Goal: Task Accomplishment & Management: Use online tool/utility

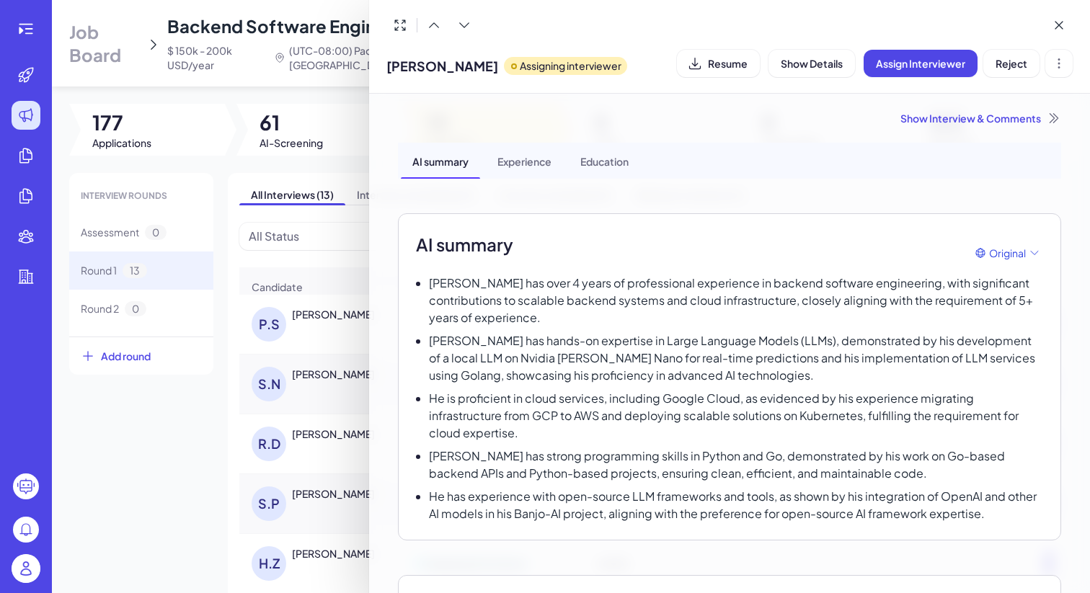
scroll to position [392, 0]
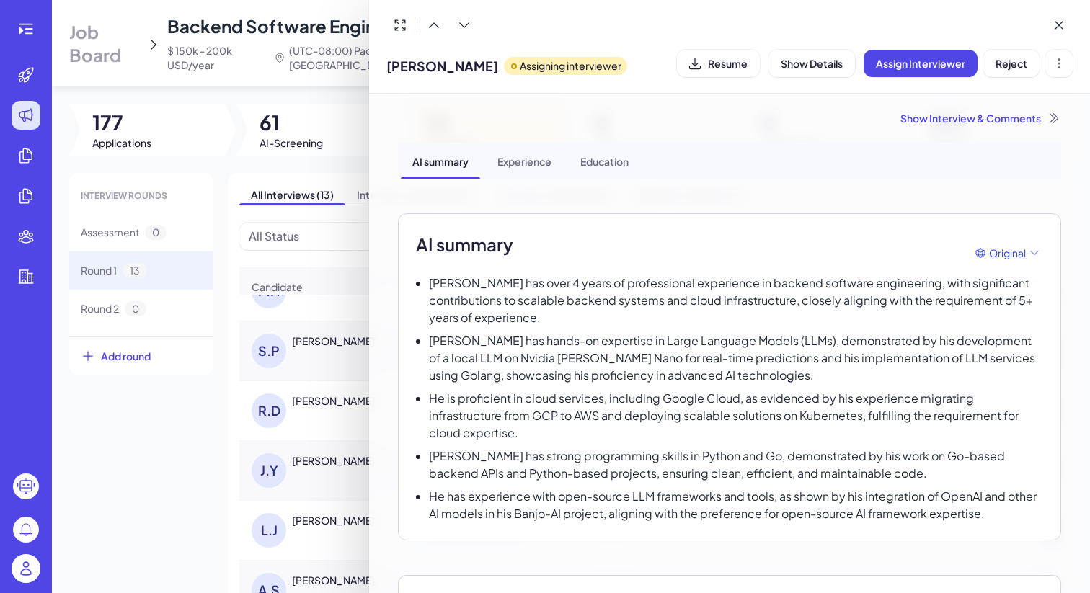
click at [14, 557] on div at bounding box center [545, 296] width 1090 height 593
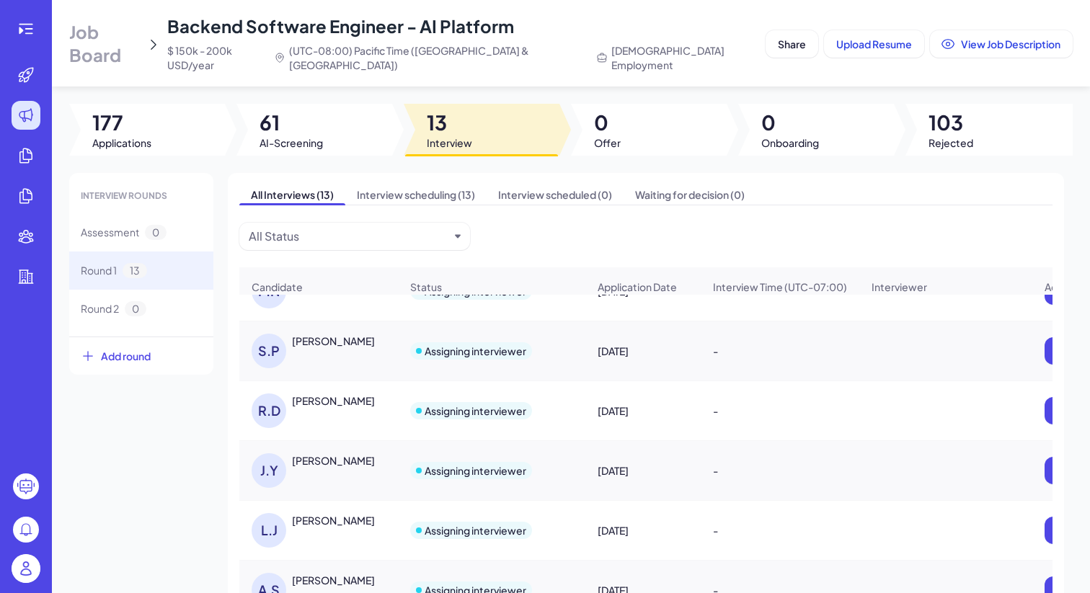
click at [23, 575] on img at bounding box center [26, 569] width 29 height 29
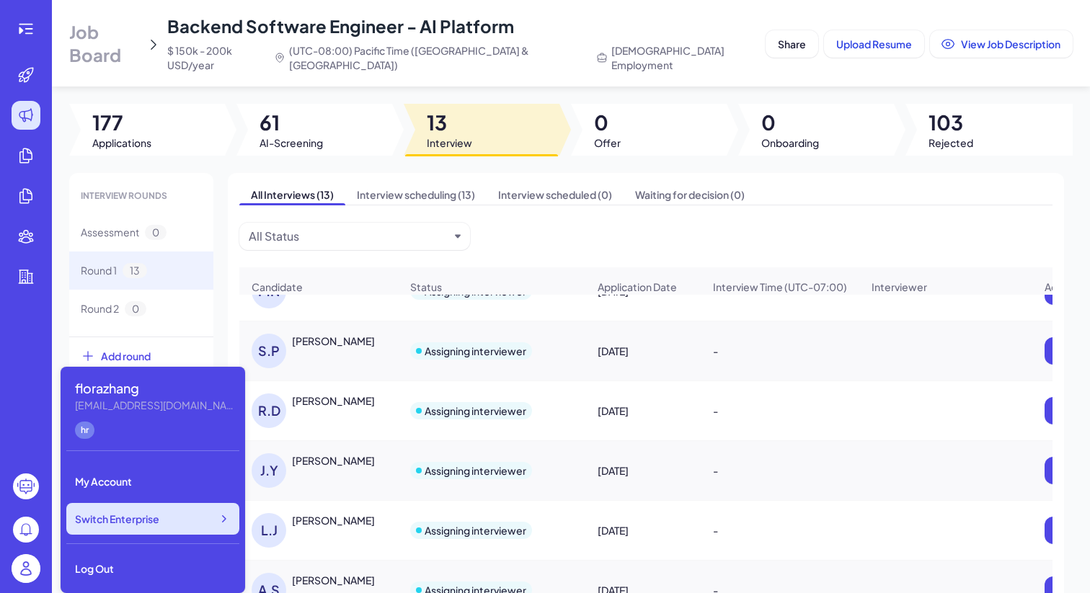
click at [138, 513] on span "Switch Enterprise" at bounding box center [117, 519] width 84 height 14
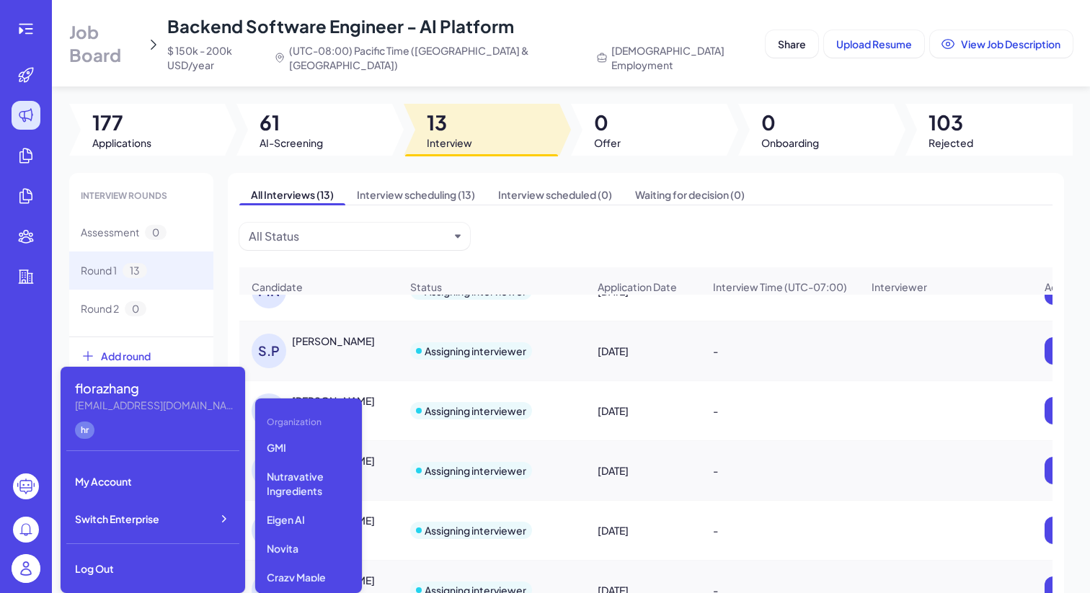
scroll to position [422, 0]
click at [303, 532] on p "Eigen AI" at bounding box center [308, 519] width 95 height 26
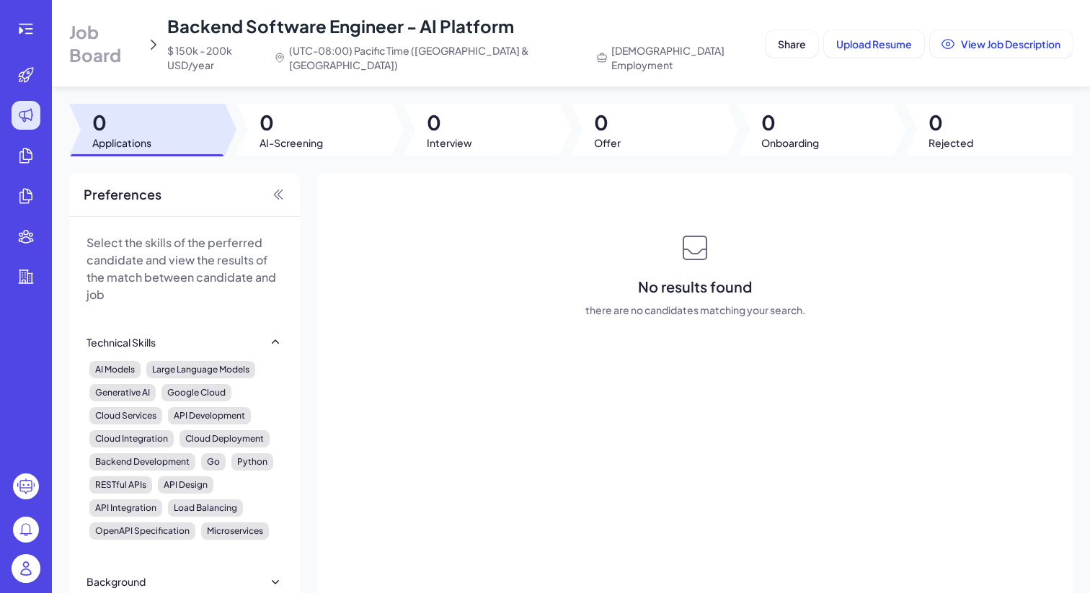
click at [132, 37] on span "Job Board" at bounding box center [104, 43] width 71 height 46
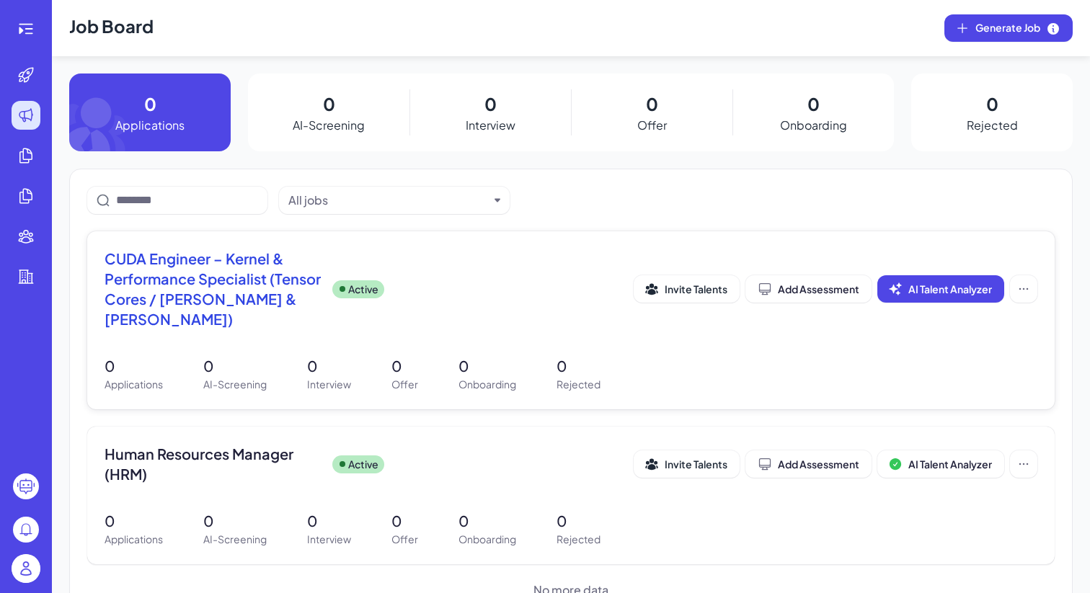
scroll to position [21, 0]
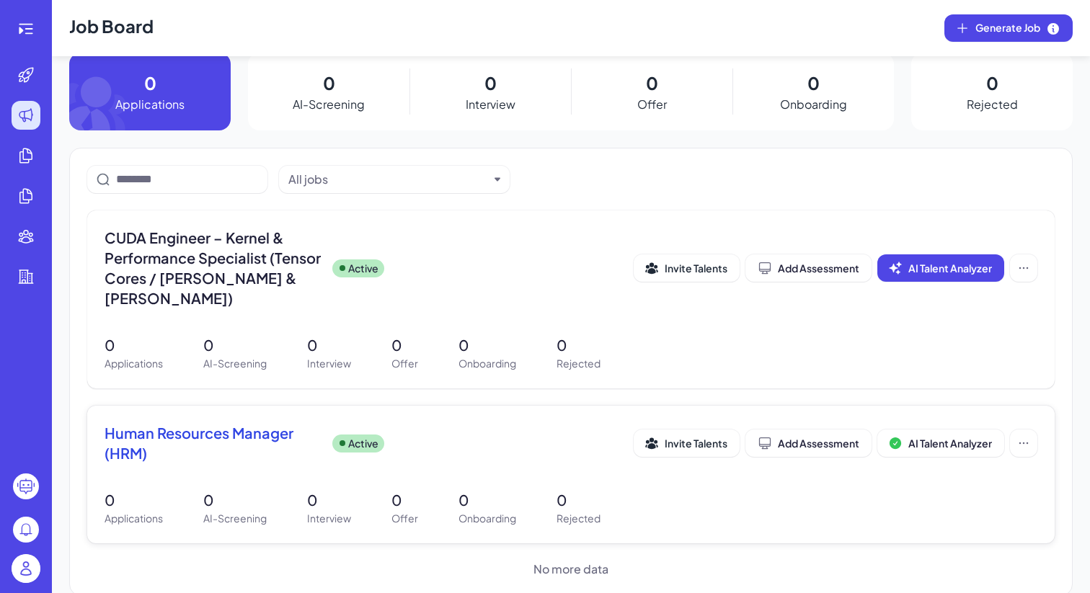
click at [208, 444] on div "Human Resources Manager (HRM) Active Invite Talents Add Assessment AI Talent An…" at bounding box center [571, 447] width 933 height 49
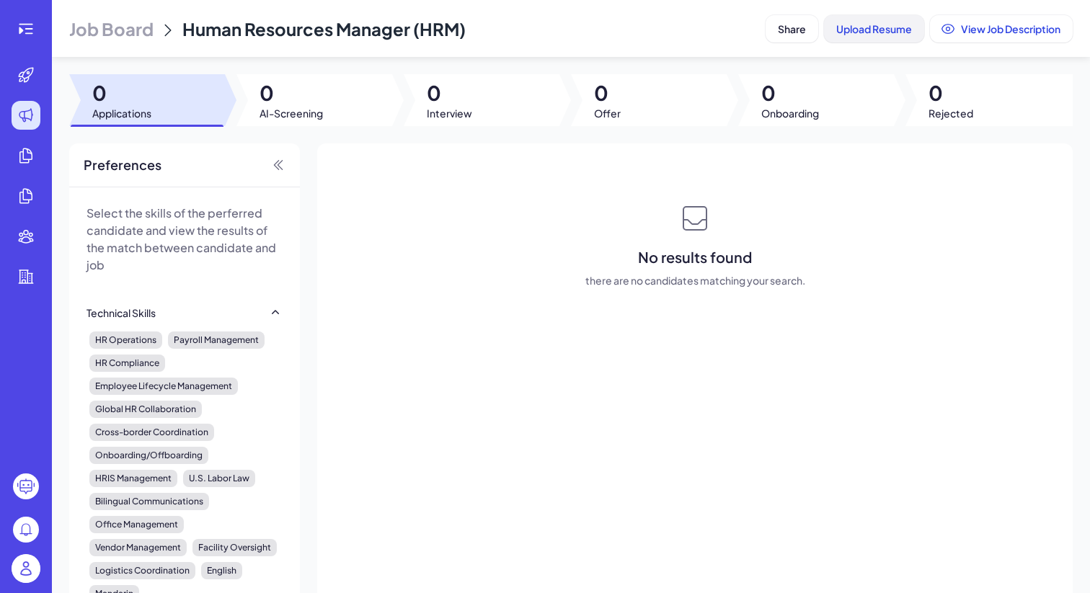
click at [888, 32] on span "Upload Resume" at bounding box center [874, 28] width 76 height 13
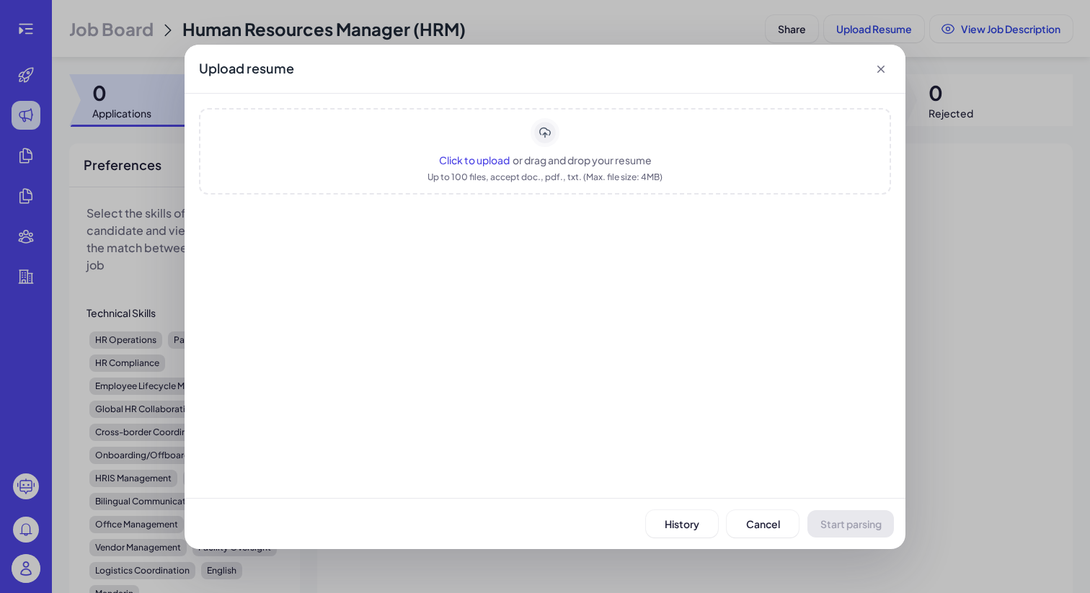
click at [491, 155] on span "Click to upload" at bounding box center [474, 160] width 71 height 13
click at [501, 162] on span "Click to upload" at bounding box center [474, 160] width 71 height 13
click at [500, 159] on span "Click to upload" at bounding box center [474, 160] width 71 height 13
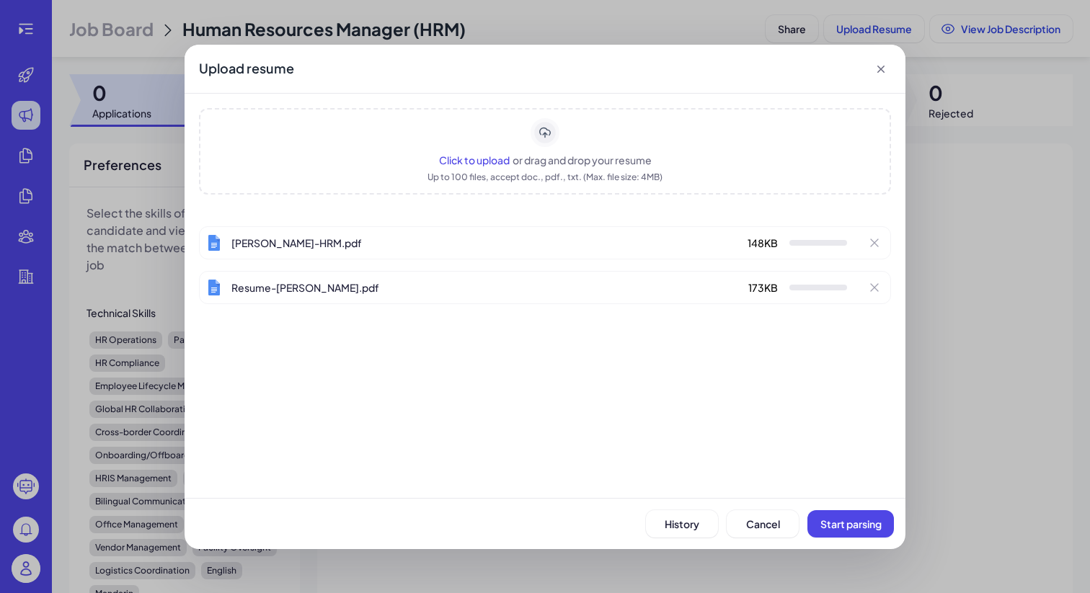
click at [482, 154] on span "Click to upload" at bounding box center [474, 160] width 71 height 13
click at [492, 163] on span "Click to upload" at bounding box center [474, 160] width 71 height 13
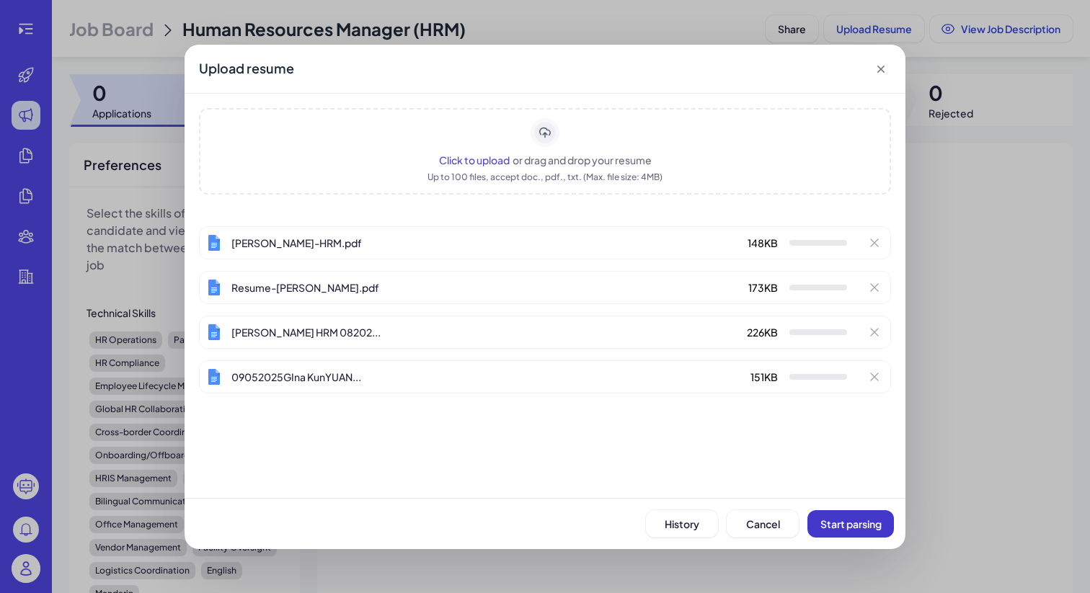
click at [833, 524] on span "Start parsing" at bounding box center [851, 524] width 61 height 13
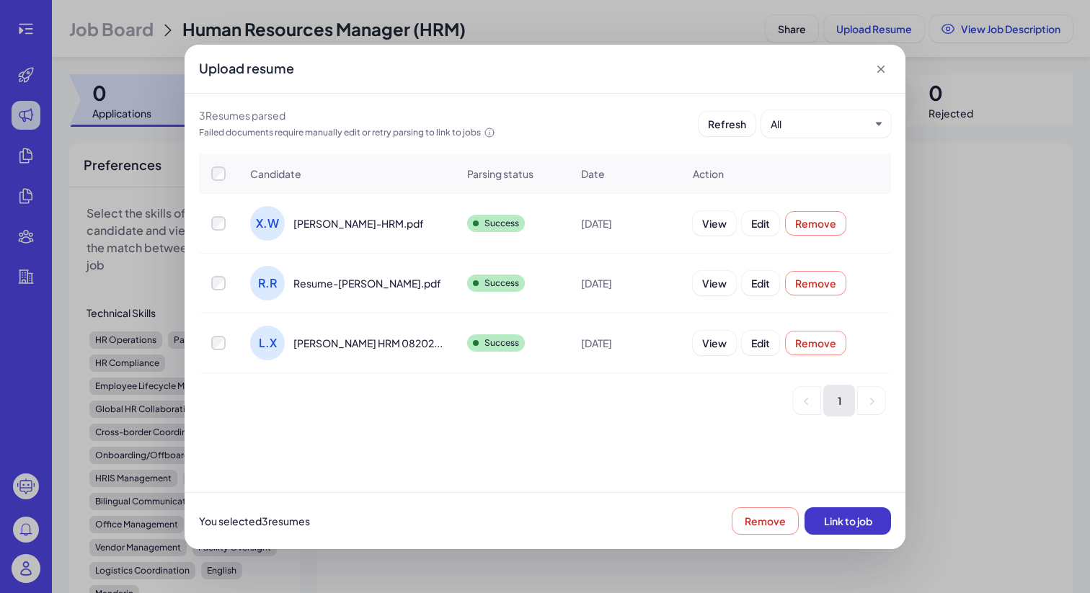
click at [862, 523] on span "Link to job" at bounding box center [848, 521] width 48 height 13
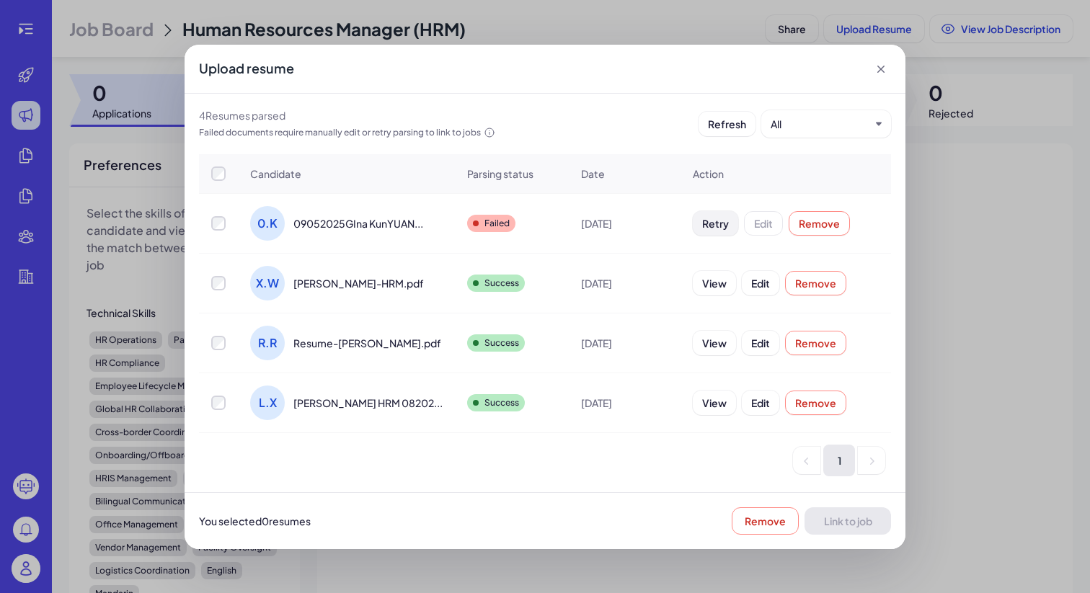
click at [725, 231] on button "Retry" at bounding box center [715, 223] width 45 height 25
click at [880, 67] on icon at bounding box center [881, 69] width 7 height 7
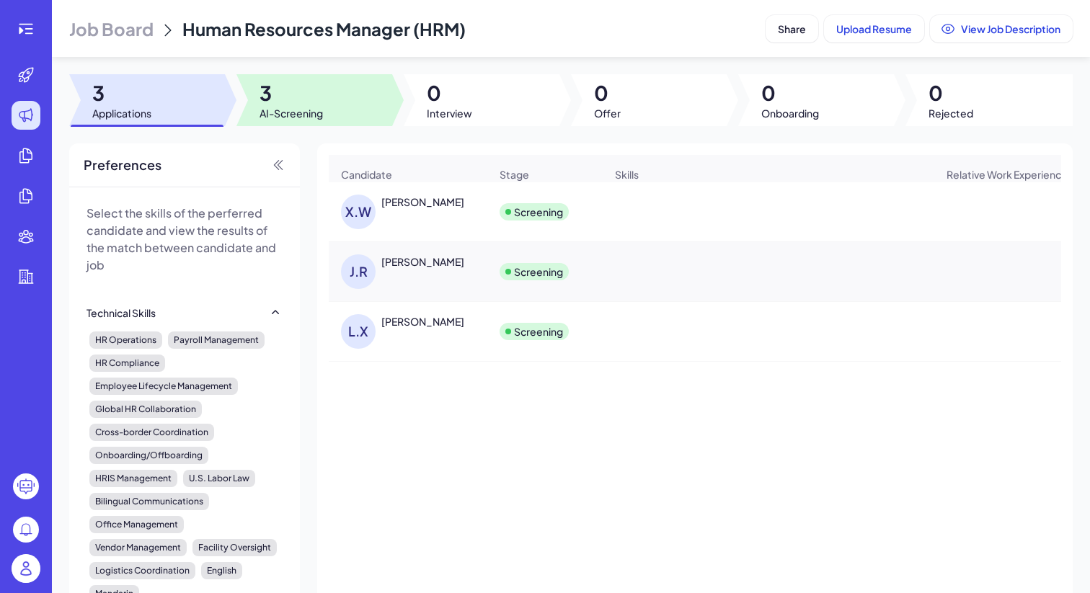
click at [262, 94] on span "3" at bounding box center [291, 93] width 63 height 26
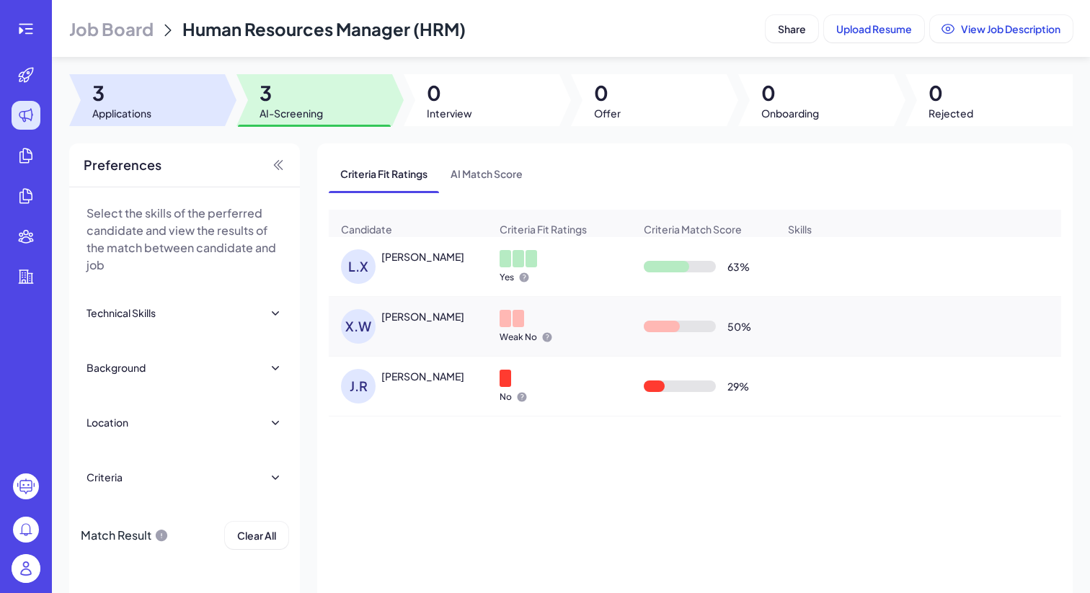
click at [169, 97] on div at bounding box center [147, 100] width 156 height 52
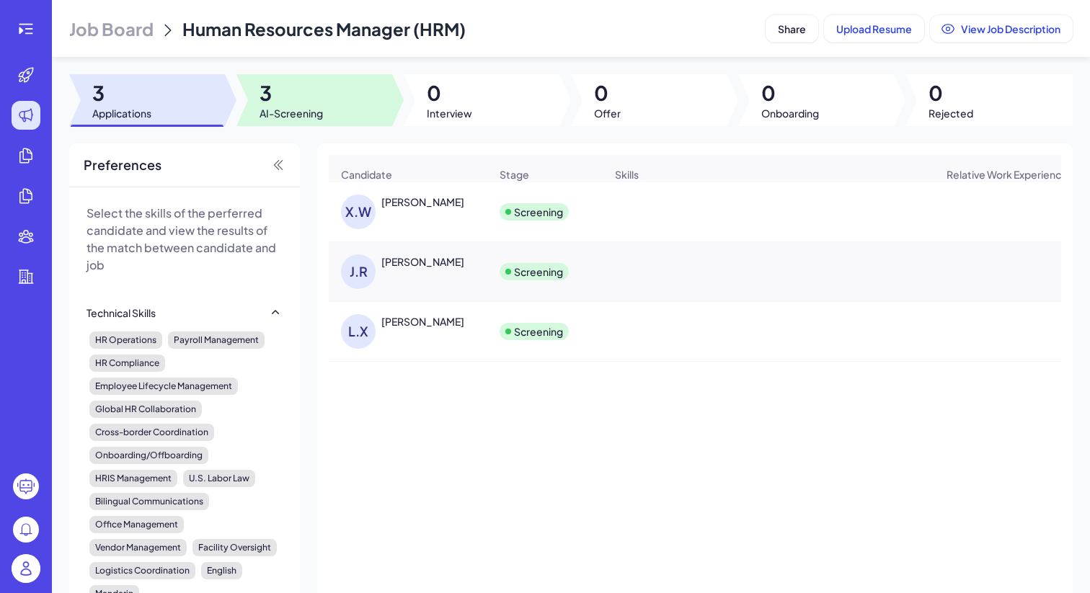
click at [386, 108] on div at bounding box center [315, 100] width 156 height 52
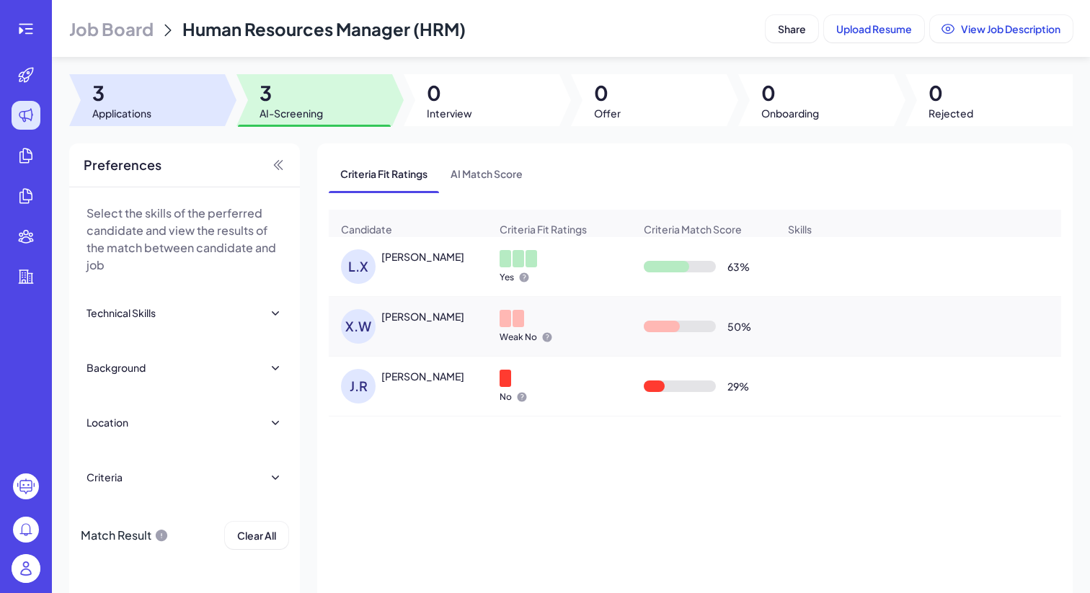
click at [200, 100] on div at bounding box center [147, 100] width 156 height 52
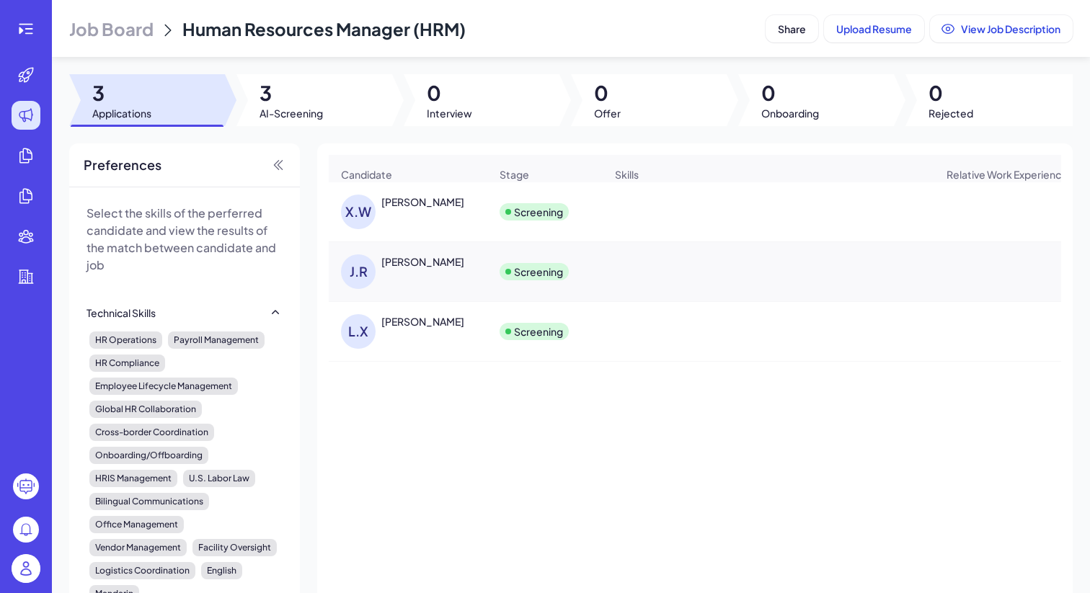
click at [851, 43] on header "Job Board Human Resources Manager (HRM) Share Upload Resume View Job Description" at bounding box center [571, 28] width 1038 height 57
click at [851, 37] on button "Upload Resume" at bounding box center [874, 28] width 100 height 27
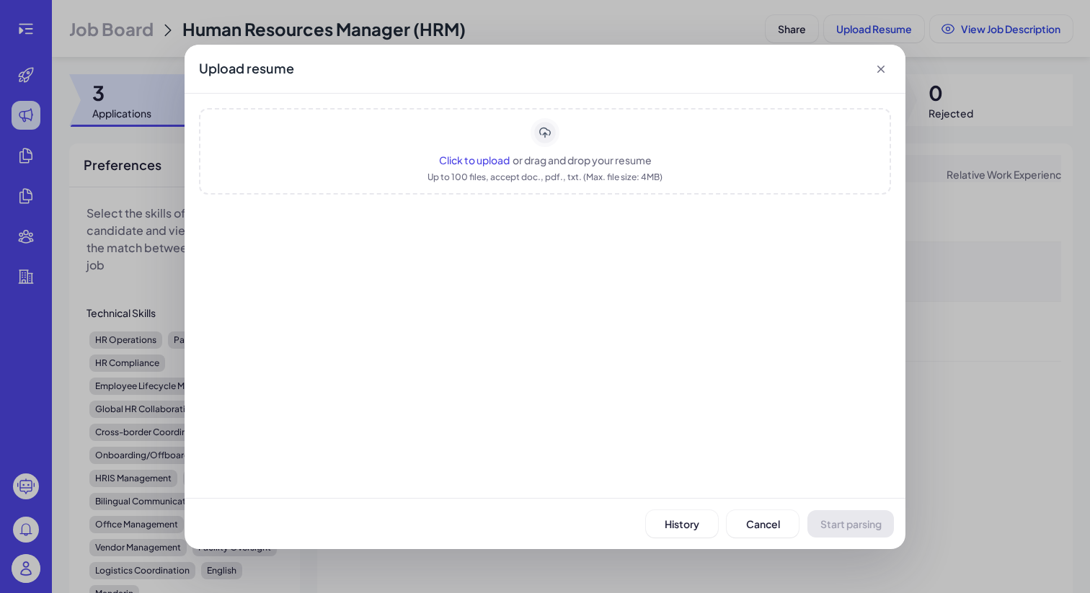
click at [485, 164] on span "Click to upload" at bounding box center [474, 160] width 71 height 13
click at [828, 516] on button "Start parsing" at bounding box center [851, 524] width 87 height 27
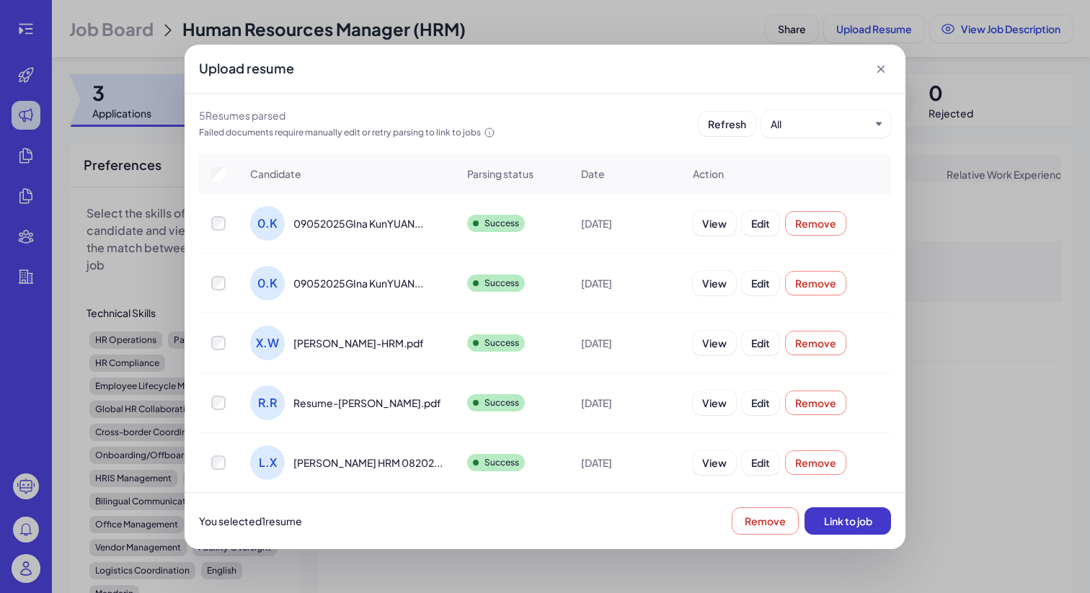
click at [857, 530] on button "Link to job" at bounding box center [848, 521] width 87 height 27
click at [947, 247] on div "Upload resume 5 Resume s parsed Failed documents require manually edit or retry…" at bounding box center [545, 296] width 1090 height 593
click at [891, 71] on div "Upload resume" at bounding box center [545, 69] width 721 height 49
click at [881, 69] on icon at bounding box center [881, 69] width 7 height 7
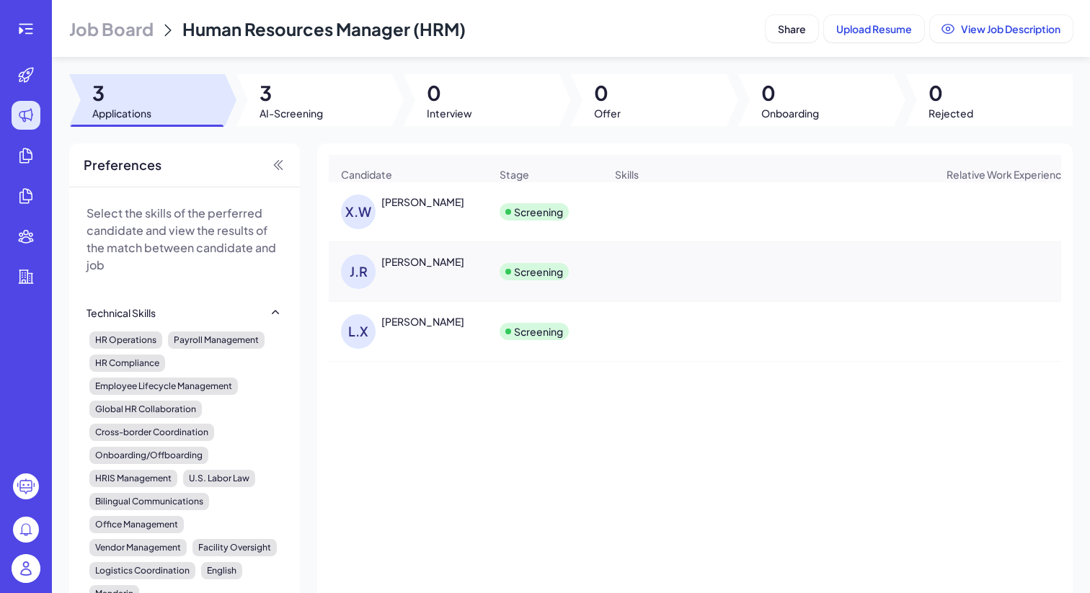
click at [317, 74] on div "Job Board Human Resources Manager (HRM) Share Upload Resume View Job Descriptio…" at bounding box center [571, 296] width 1038 height 593
click at [317, 81] on span "3" at bounding box center [291, 93] width 63 height 26
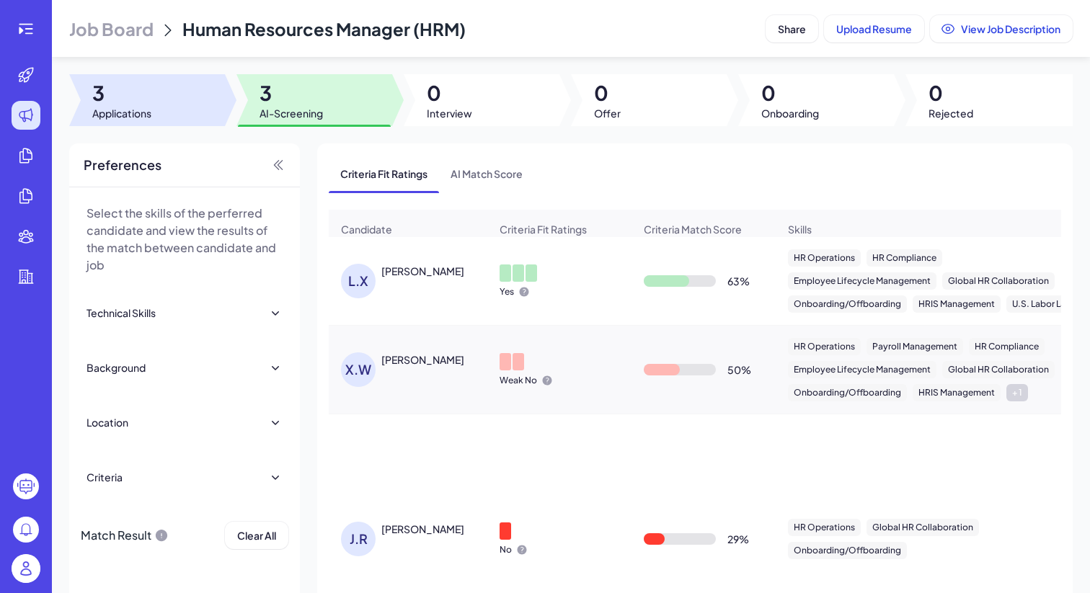
click at [200, 101] on div at bounding box center [147, 100] width 156 height 52
